Goal: Transaction & Acquisition: Obtain resource

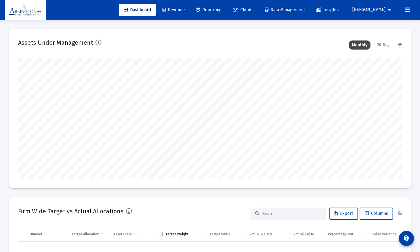
type input "[DATE]"
click at [182, 9] on span "Revenue" at bounding box center [173, 9] width 23 height 5
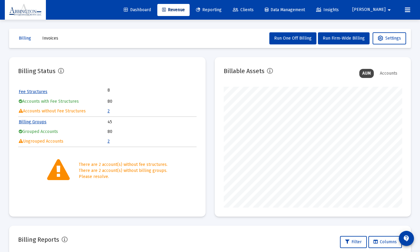
scroll to position [1, 0]
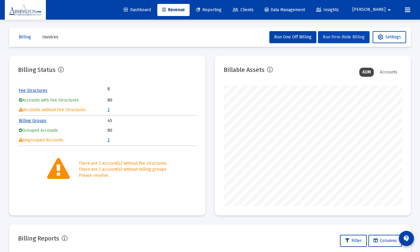
click at [341, 36] on span "Run Firm-Wide Billing" at bounding box center [344, 36] width 42 height 5
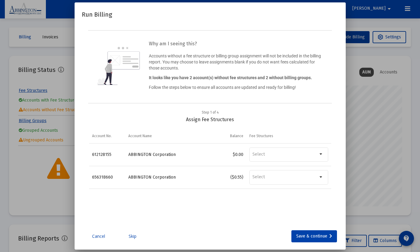
click at [134, 233] on link "Skip" at bounding box center [132, 236] width 30 height 6
click at [133, 234] on link "Skip" at bounding box center [132, 236] width 30 height 6
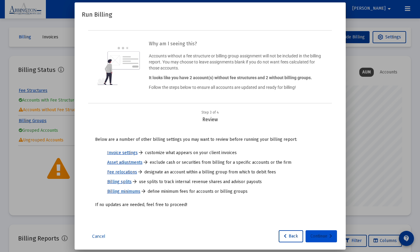
click at [320, 239] on div "Continue" at bounding box center [321, 236] width 22 height 12
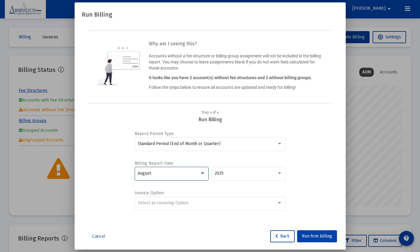
click at [205, 174] on div at bounding box center [202, 173] width 5 height 5
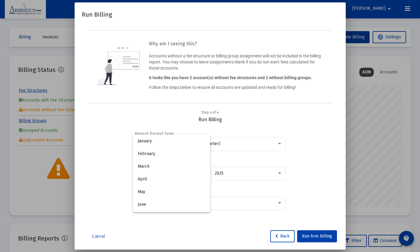
scroll to position [56, 0]
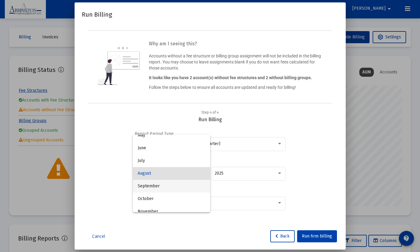
click at [188, 188] on span "September" at bounding box center [172, 186] width 68 height 13
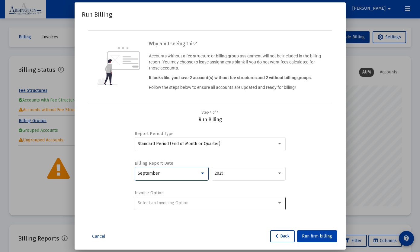
click at [280, 204] on div at bounding box center [279, 203] width 5 height 5
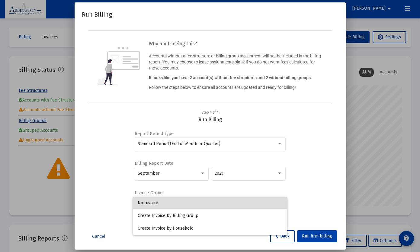
click at [226, 204] on span "No Invoice" at bounding box center [210, 203] width 145 height 13
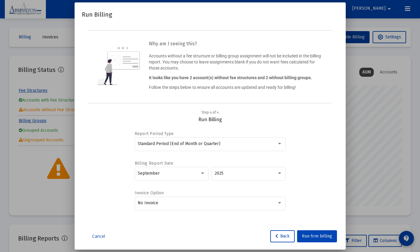
click at [326, 236] on span "Run firm billing" at bounding box center [317, 235] width 30 height 5
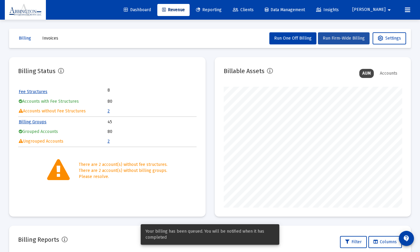
scroll to position [1, 0]
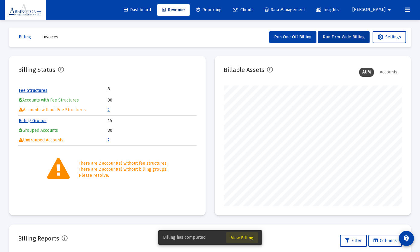
click at [249, 236] on span "View Billing" at bounding box center [242, 237] width 22 height 5
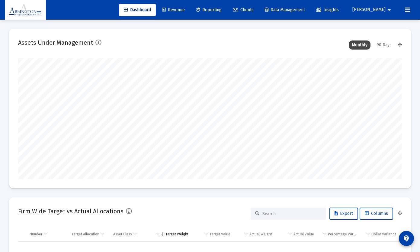
type input "[DATE]"
click at [190, 14] on link "Revenue" at bounding box center [173, 10] width 32 height 12
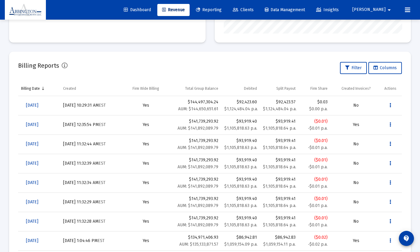
scroll to position [153, 0]
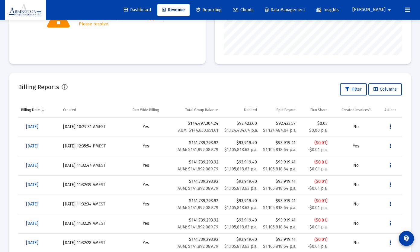
click at [390, 128] on icon "Data grid" at bounding box center [391, 126] width 2 height 7
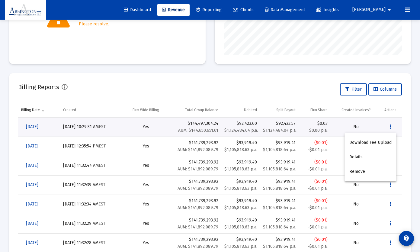
click at [35, 125] on div at bounding box center [210, 126] width 420 height 252
click at [38, 129] on span "[DATE]" at bounding box center [32, 126] width 12 height 5
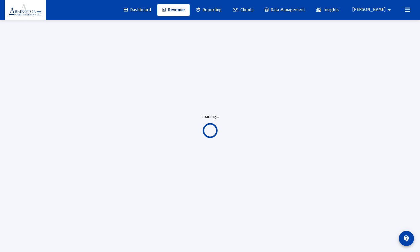
scroll to position [20, 0]
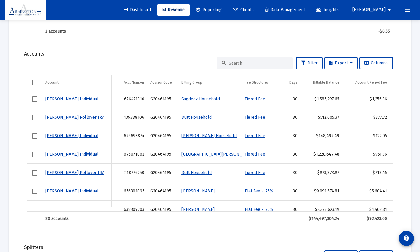
scroll to position [265, 0]
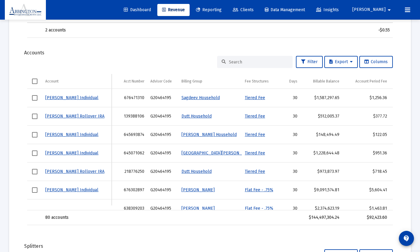
click at [259, 62] on input at bounding box center [258, 62] width 59 height 5
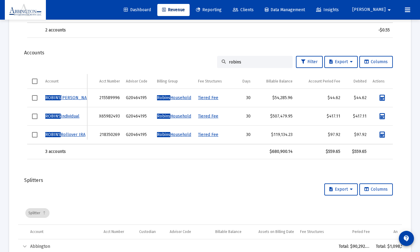
type input "robins"
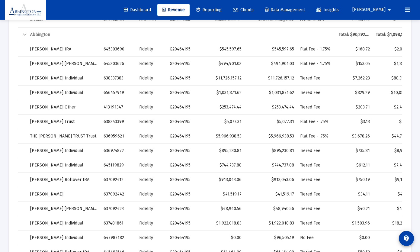
scroll to position [199, 0]
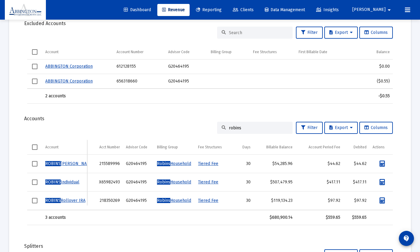
click at [185, 9] on span "Revenue" at bounding box center [173, 9] width 23 height 5
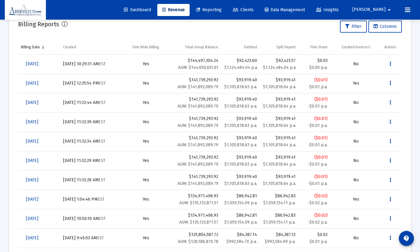
scroll to position [217, 0]
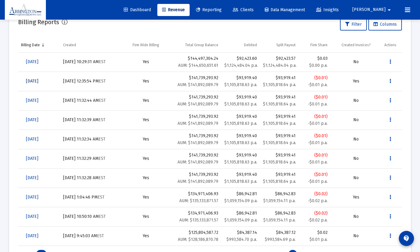
click at [33, 82] on span "[DATE]" at bounding box center [32, 81] width 12 height 5
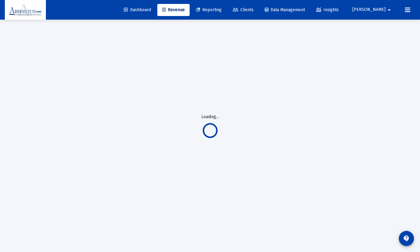
scroll to position [20, 0]
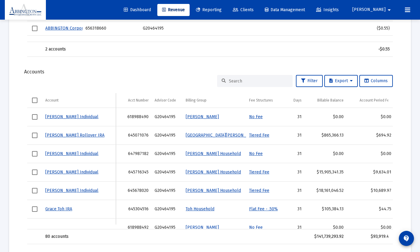
scroll to position [228, 0]
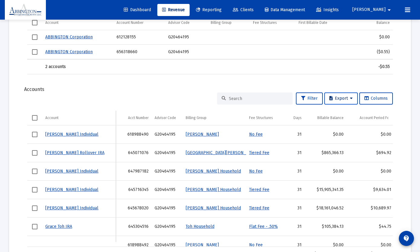
click at [354, 99] on button "Export" at bounding box center [341, 98] width 34 height 12
click at [333, 81] on div at bounding box center [210, 126] width 420 height 252
click at [235, 98] on input at bounding box center [258, 98] width 59 height 5
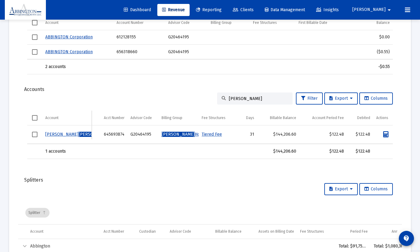
type input "morris"
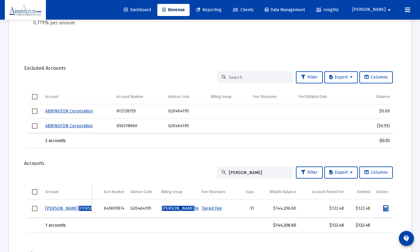
scroll to position [0, 0]
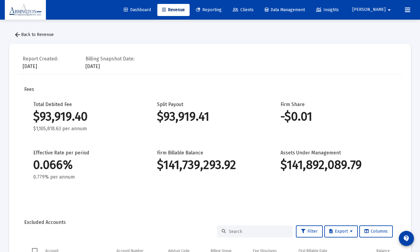
click at [17, 32] on mat-icon "arrow_back" at bounding box center [17, 34] width 7 height 7
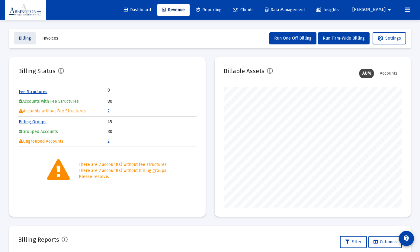
click at [21, 37] on span "Billing" at bounding box center [25, 38] width 12 height 5
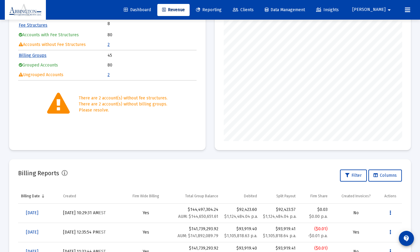
scroll to position [2, 0]
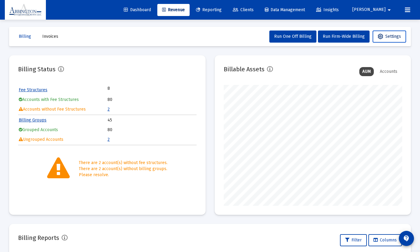
click at [395, 39] on span "Settings" at bounding box center [389, 36] width 23 height 5
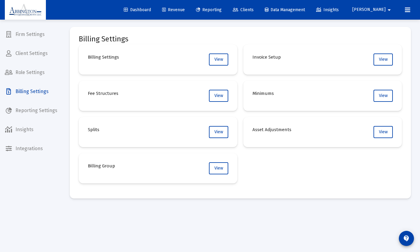
click at [185, 10] on span "Revenue" at bounding box center [173, 9] width 23 height 5
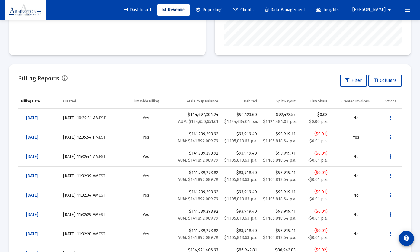
scroll to position [170, 0]
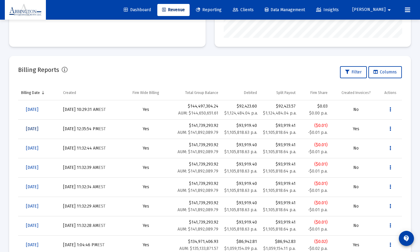
click at [38, 130] on span "[DATE]" at bounding box center [32, 128] width 12 height 5
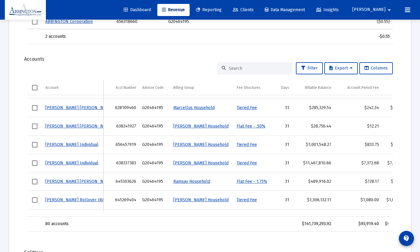
scroll to position [258, 0]
click at [246, 69] on input at bounding box center [258, 68] width 59 height 5
click at [332, 71] on span "Export" at bounding box center [341, 68] width 23 height 5
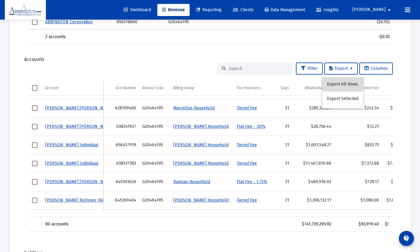
click at [338, 82] on button "Export All Rows" at bounding box center [342, 84] width 41 height 14
